Goal: Task Accomplishment & Management: Use online tool/utility

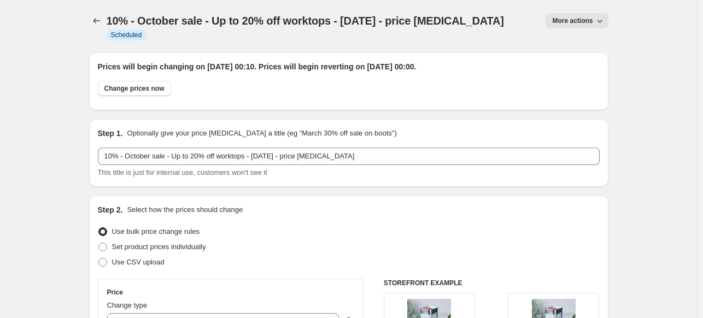
select select "percentage"
click at [96, 19] on icon "Price change jobs" at bounding box center [96, 20] width 11 height 11
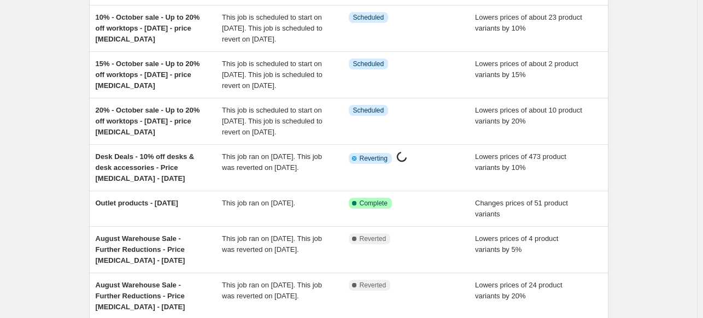
scroll to position [163, 0]
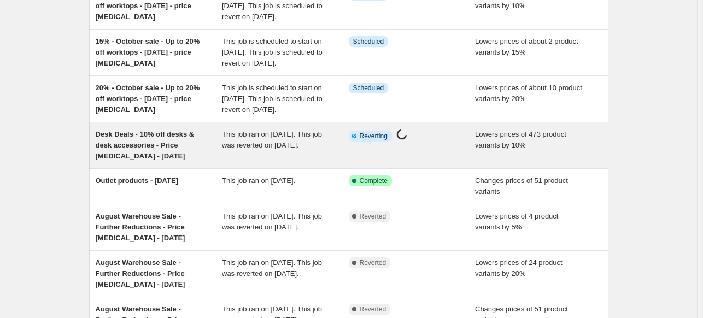
click at [158, 160] on span "Desk Deals - 10% off desks & desk accessories - Price [MEDICAL_DATA] - [DATE]" at bounding box center [145, 145] width 99 height 30
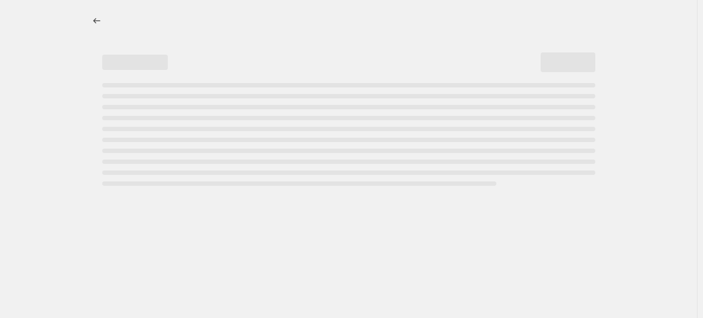
select select "percentage"
select select "collection"
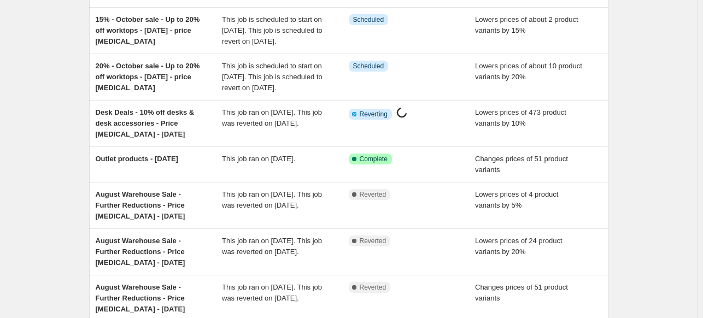
scroll to position [188, 0]
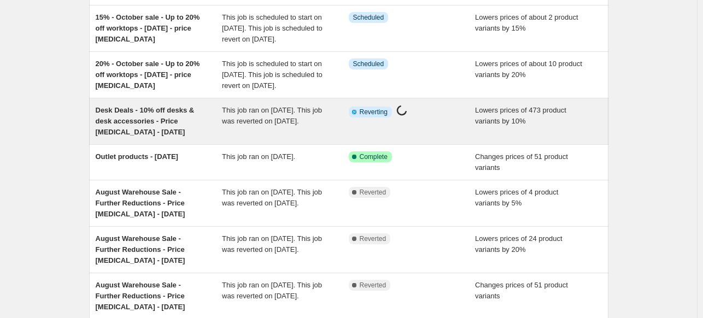
click at [144, 136] on span "Desk Deals - 10% off desks & desk accessories - Price [MEDICAL_DATA] - [DATE]" at bounding box center [145, 121] width 99 height 30
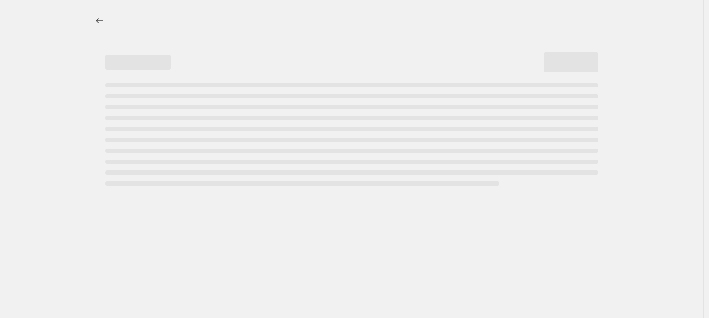
select select "percentage"
select select "collection"
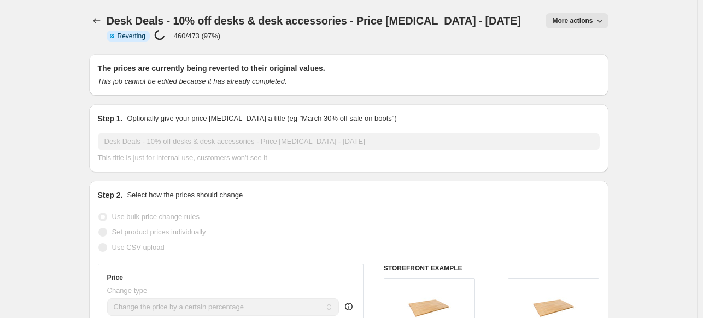
select select "percentage"
select select "collection"
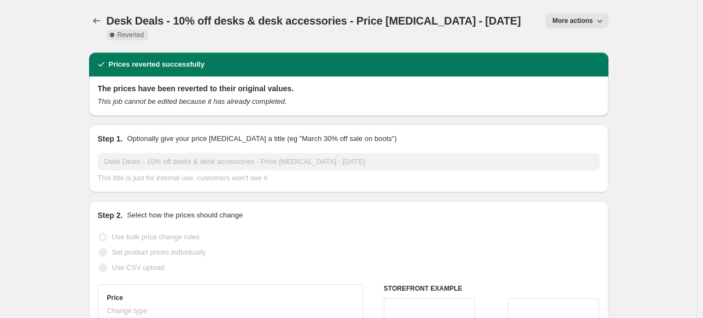
select select "percentage"
select select "collection"
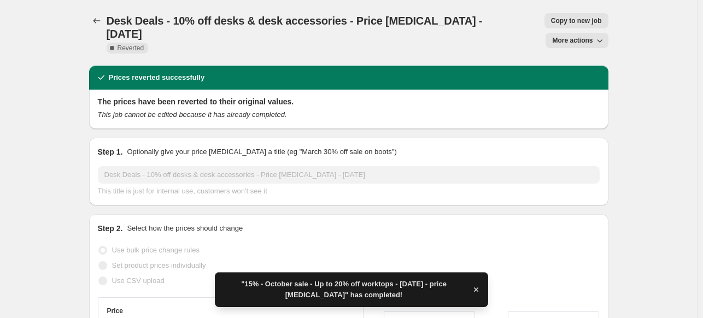
select select "percentage"
select select "collection"
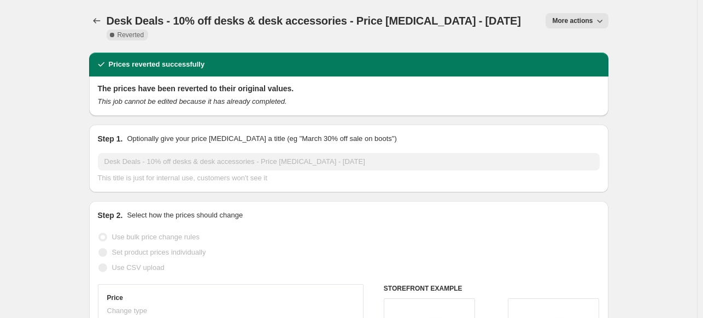
select select "percentage"
select select "collection"
click at [96, 19] on icon "Price change jobs" at bounding box center [96, 20] width 11 height 11
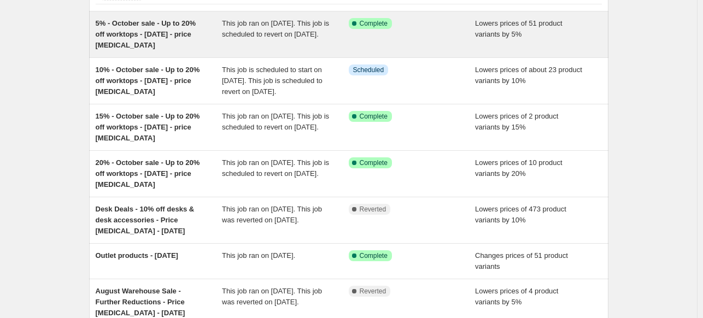
scroll to position [89, 0]
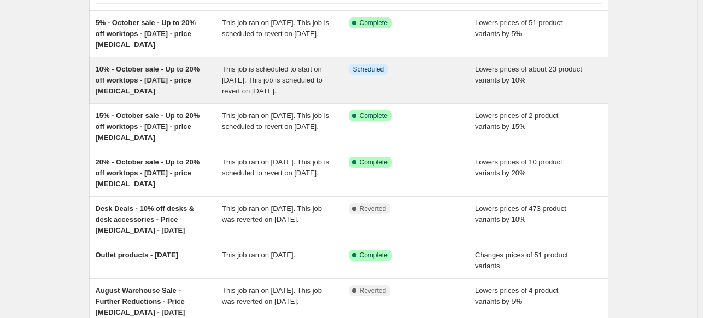
click at [173, 74] on div "10% - October sale - Up to 20% off worktops - [DATE] - price [MEDICAL_DATA]" at bounding box center [159, 80] width 127 height 33
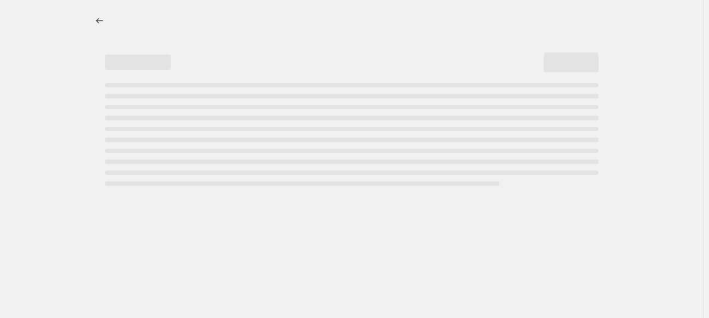
select select "percentage"
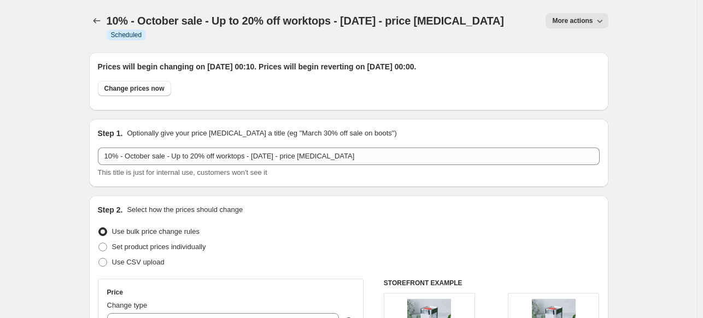
click at [582, 23] on span "More actions" at bounding box center [572, 20] width 40 height 9
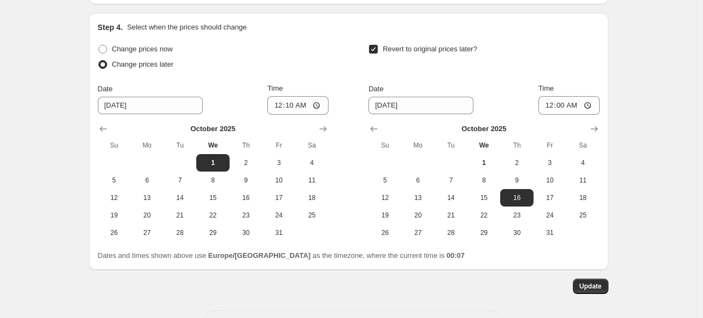
scroll to position [1122, 0]
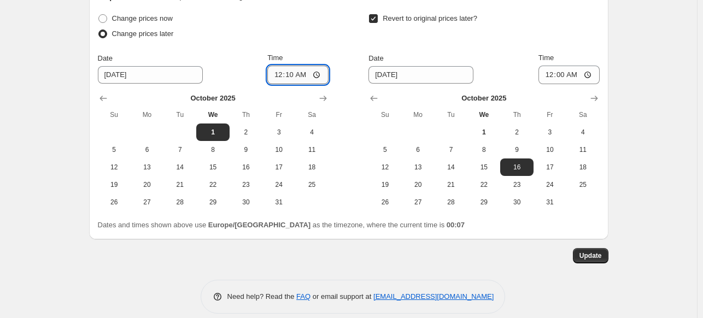
click at [303, 66] on input "00:10" at bounding box center [297, 75] width 61 height 19
type input "00:07"
click at [600, 252] on span "Update" at bounding box center [591, 256] width 22 height 9
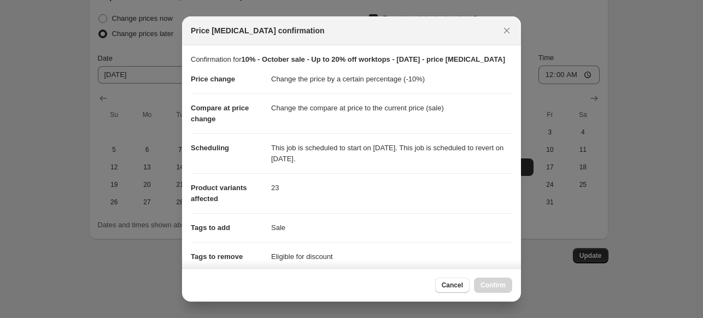
scroll to position [196, 0]
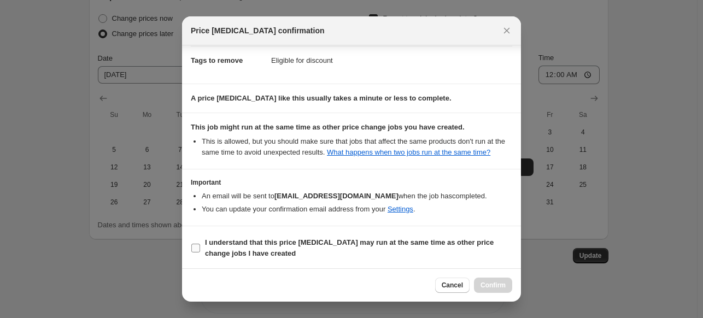
click at [363, 239] on b "I understand that this price change job may run at the same time as other price…" at bounding box center [349, 247] width 289 height 19
click at [200, 244] on input "I understand that this price change job may run at the same time as other price…" at bounding box center [195, 248] width 9 height 9
checkbox input "true"
click at [494, 287] on span "Confirm" at bounding box center [493, 285] width 25 height 9
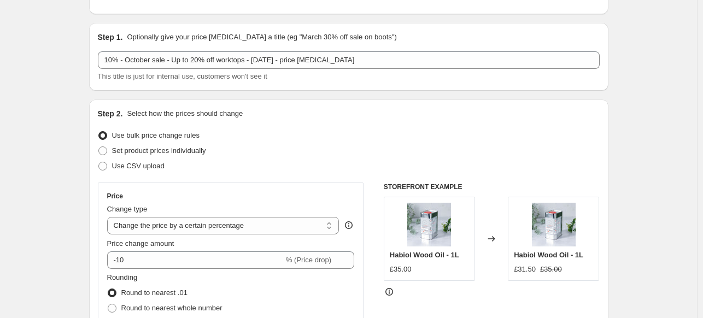
scroll to position [0, 0]
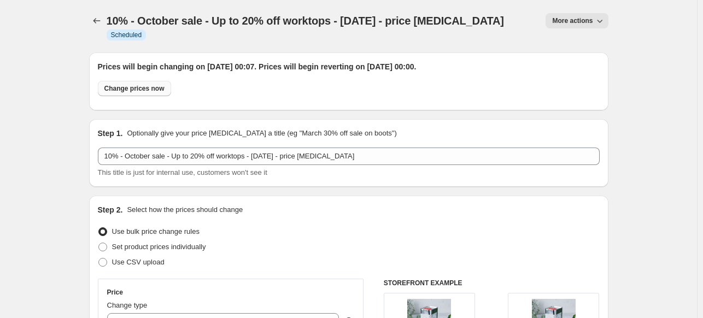
click at [149, 84] on span "Change prices now" at bounding box center [134, 88] width 60 height 9
radio input "true"
